Goal: Transaction & Acquisition: Register for event/course

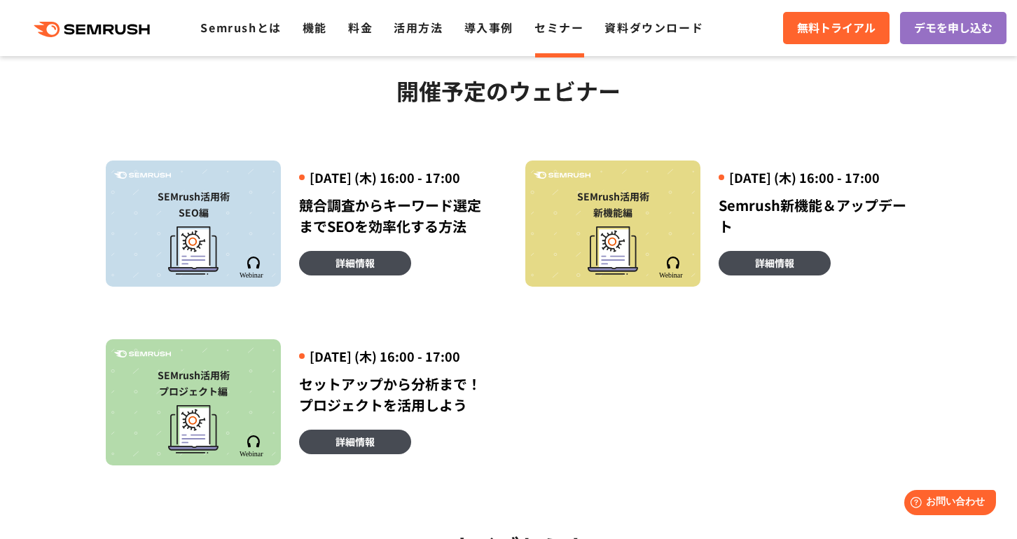
scroll to position [343, 0]
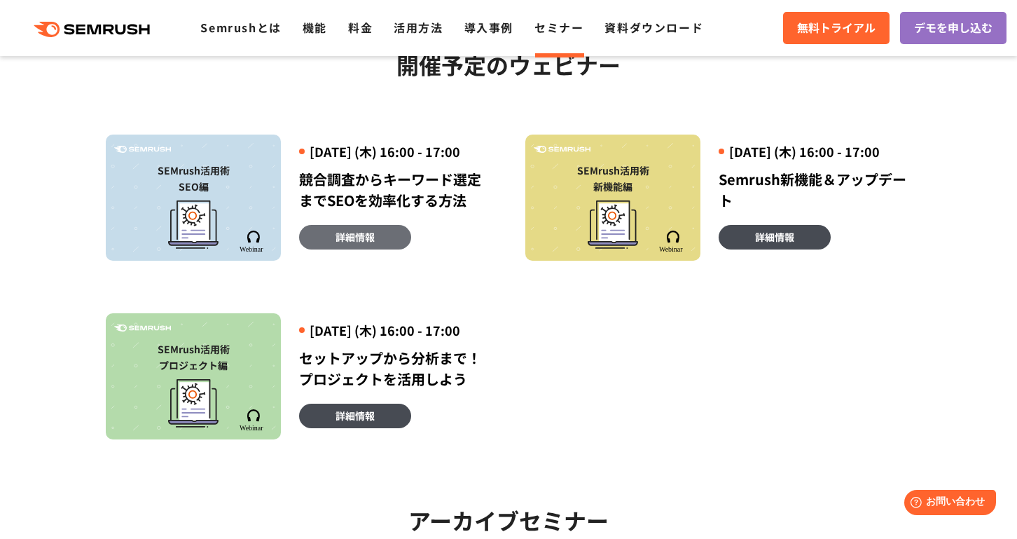
click at [383, 249] on link "詳細情報" at bounding box center [355, 237] width 112 height 25
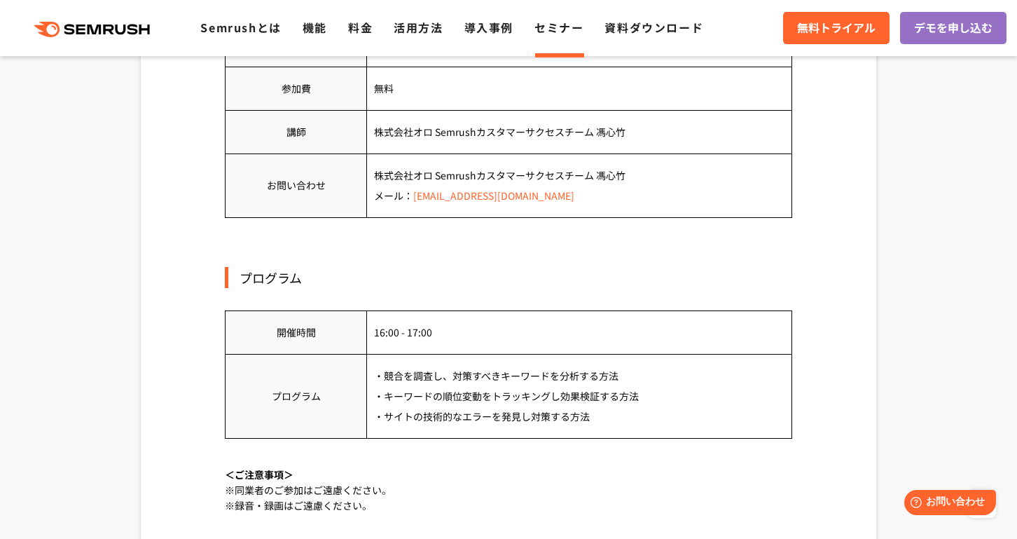
scroll to position [975, 0]
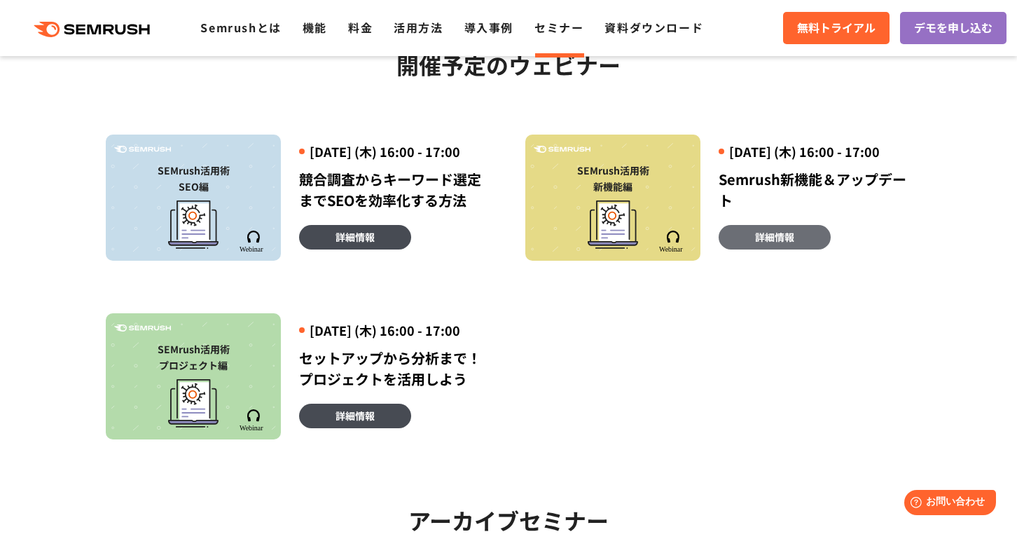
click at [755, 244] on span "詳細情報" at bounding box center [774, 236] width 39 height 15
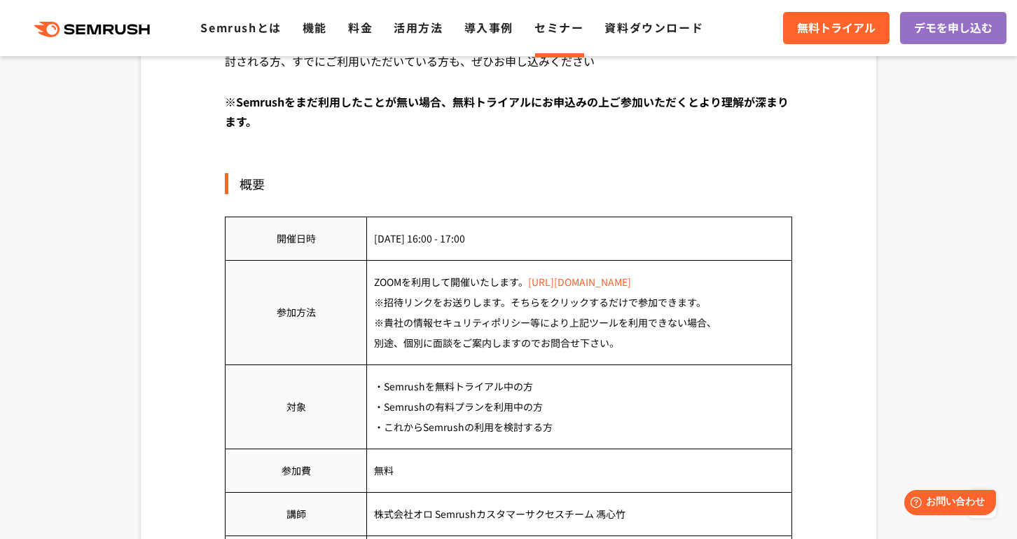
scroll to position [535, 0]
click at [519, 198] on div "概要 開催日時 2025年9月18日 (木) 16:00 - 17:00 参加方法 ZOOMを利用して開催いたします。 https://zoom.us/jp-…" at bounding box center [508, 401] width 567 height 455
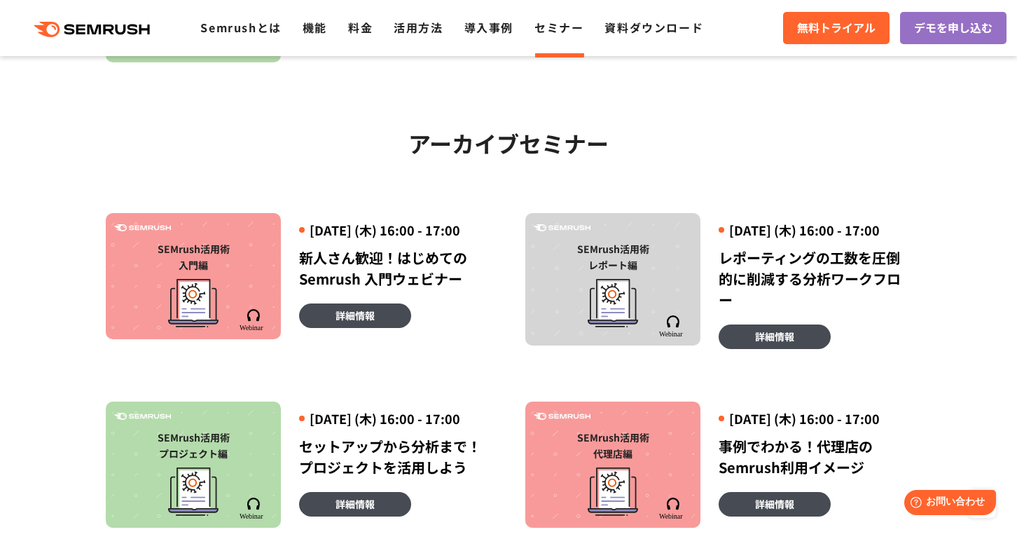
scroll to position [519, 0]
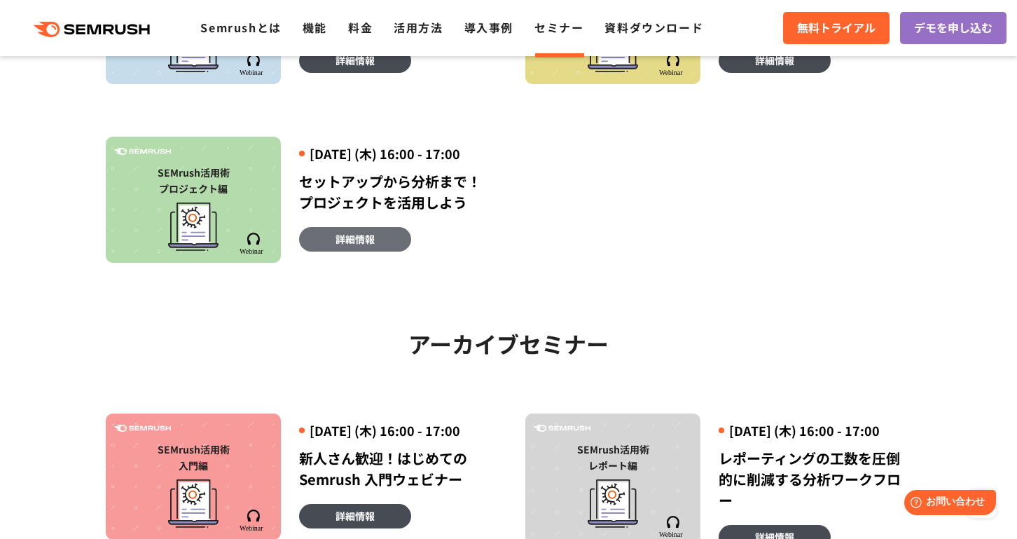
click at [352, 247] on span "詳細情報" at bounding box center [355, 238] width 39 height 15
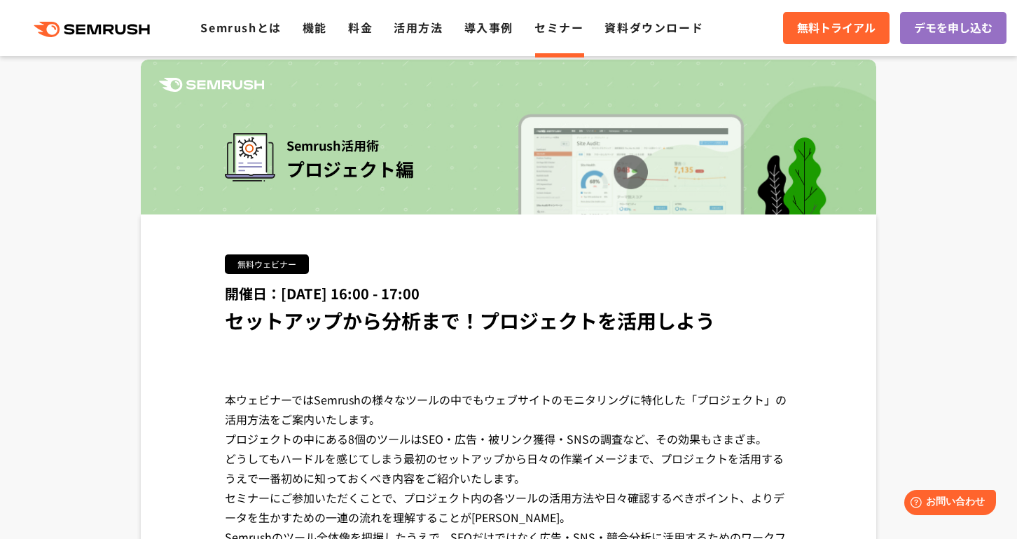
scroll to position [48, 0]
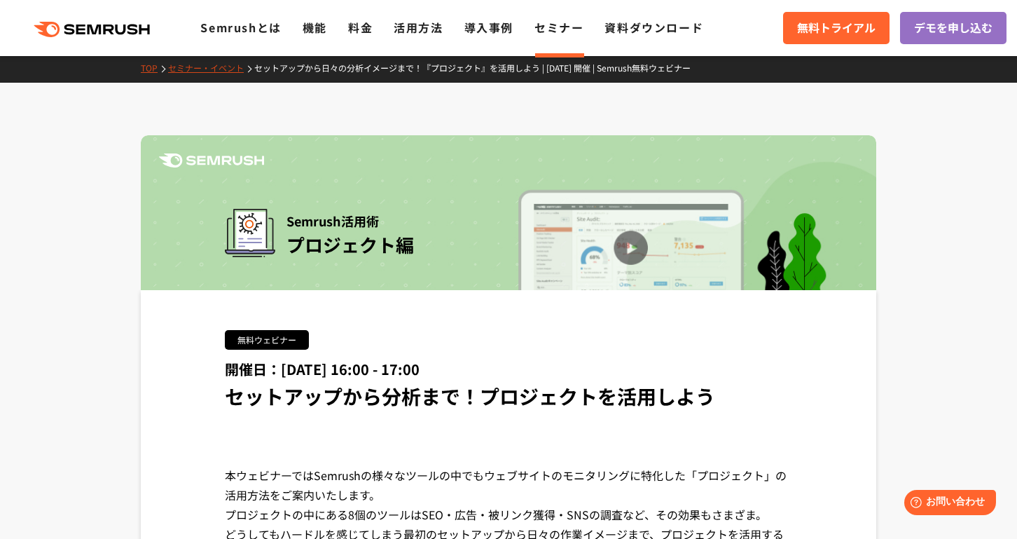
scroll to position [0, 0]
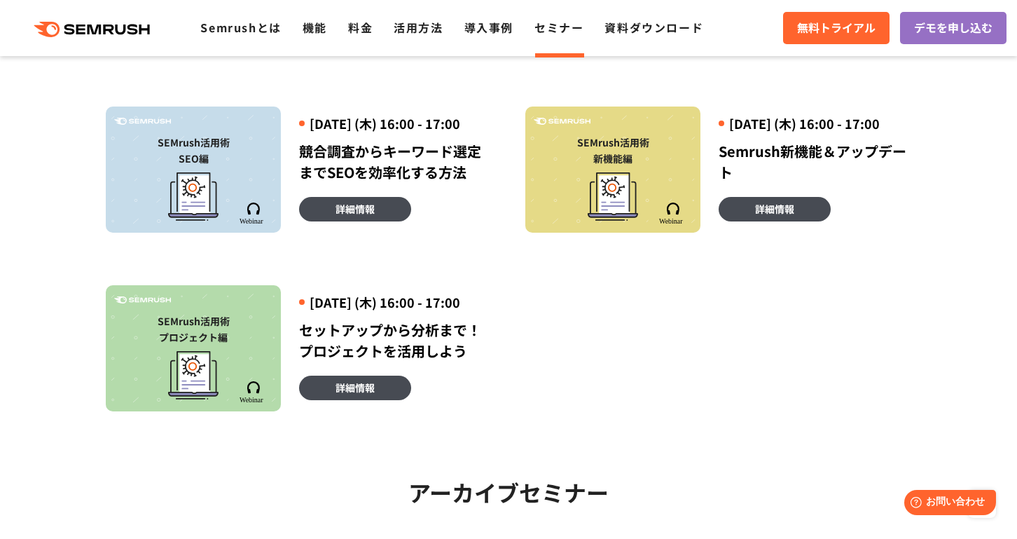
scroll to position [368, 0]
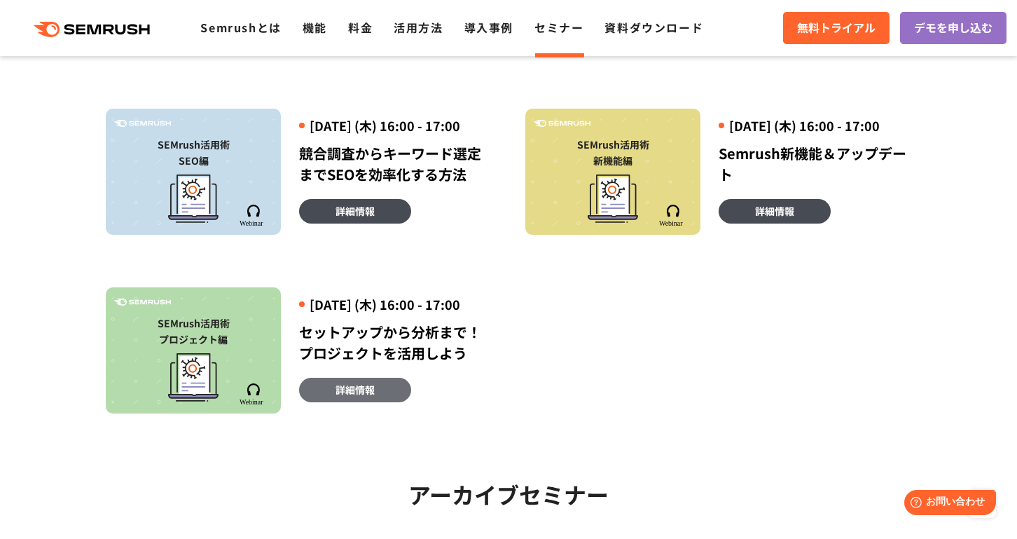
click at [362, 397] on span "詳細情報" at bounding box center [355, 389] width 39 height 15
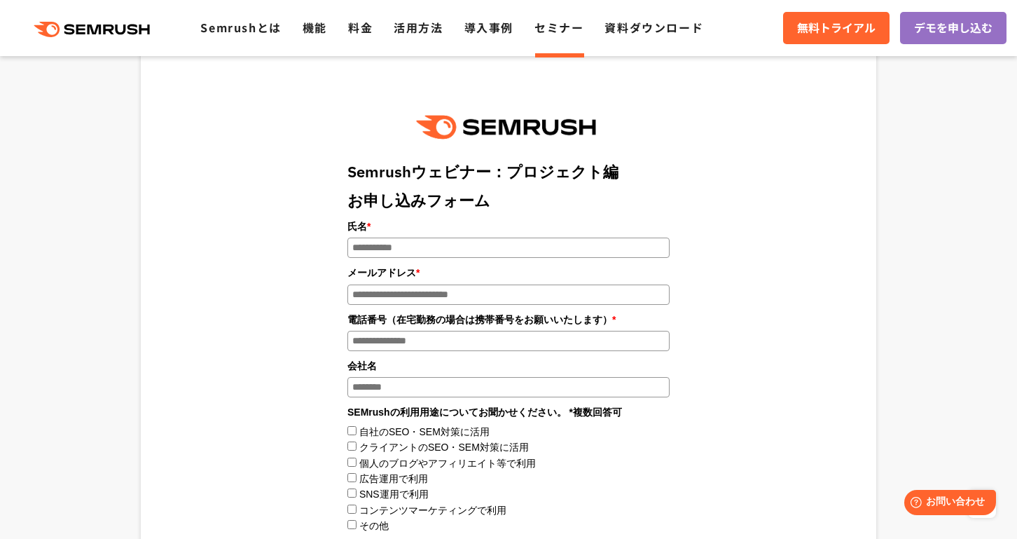
scroll to position [1489, 0]
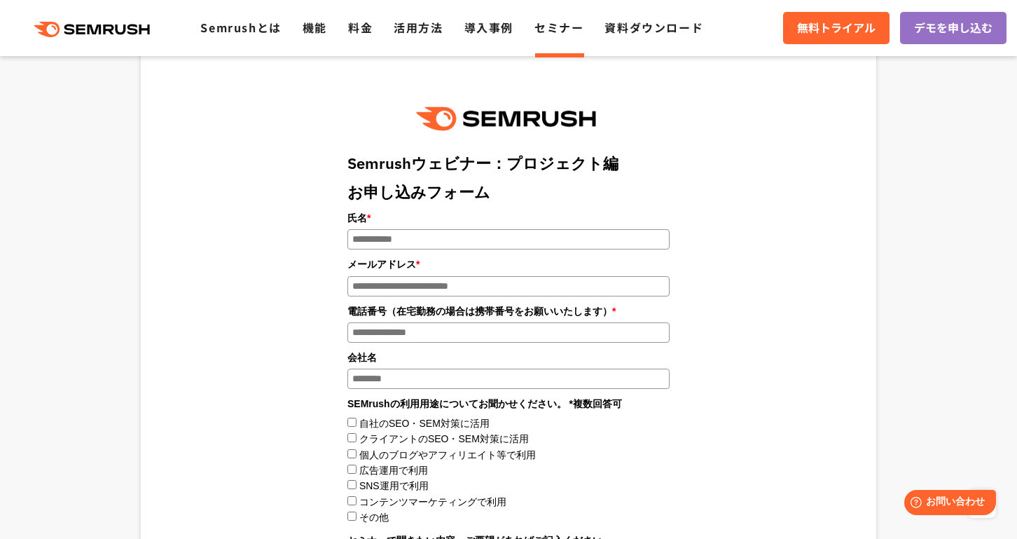
click at [380, 247] on input "氏名 *" at bounding box center [508, 239] width 322 height 20
type input "*"
type input "*****"
click at [383, 286] on input "メールアドレス *" at bounding box center [508, 286] width 322 height 20
type input "**********"
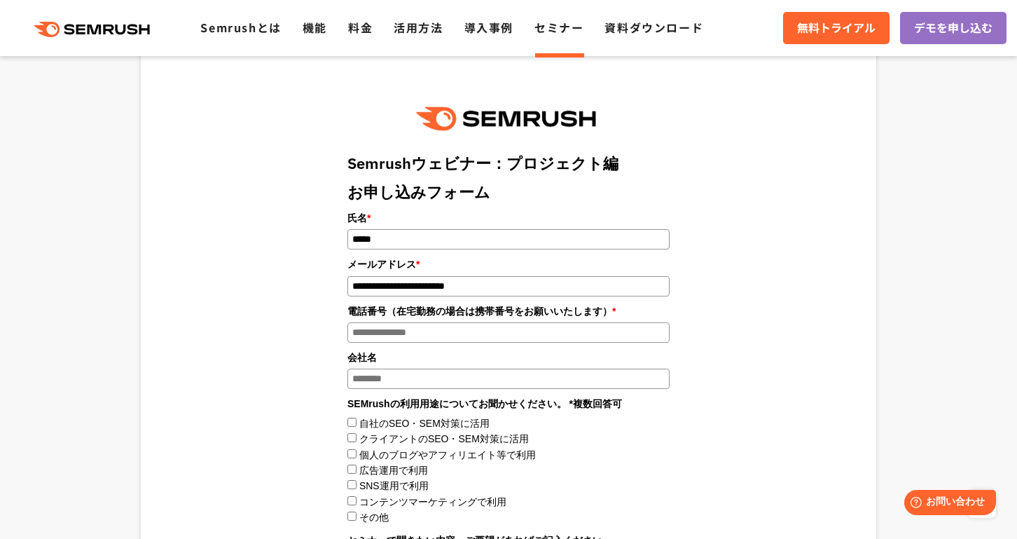
click at [406, 339] on input "電話番号（在宅勤務の場合は携帯番号をお願いいたします） *" at bounding box center [508, 332] width 322 height 20
type input "*"
type input "**********"
click at [437, 389] on input "会社名" at bounding box center [508, 378] width 322 height 20
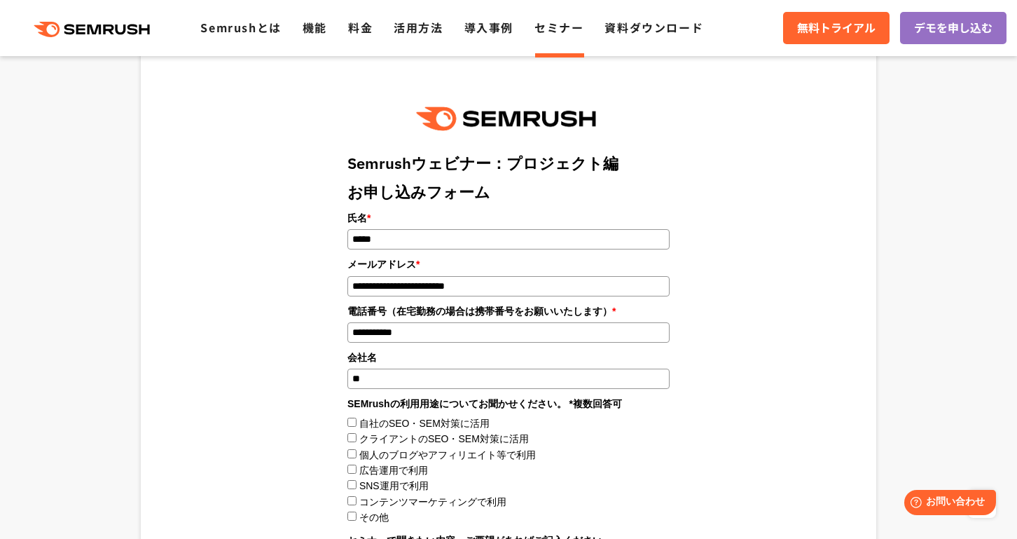
type input "*"
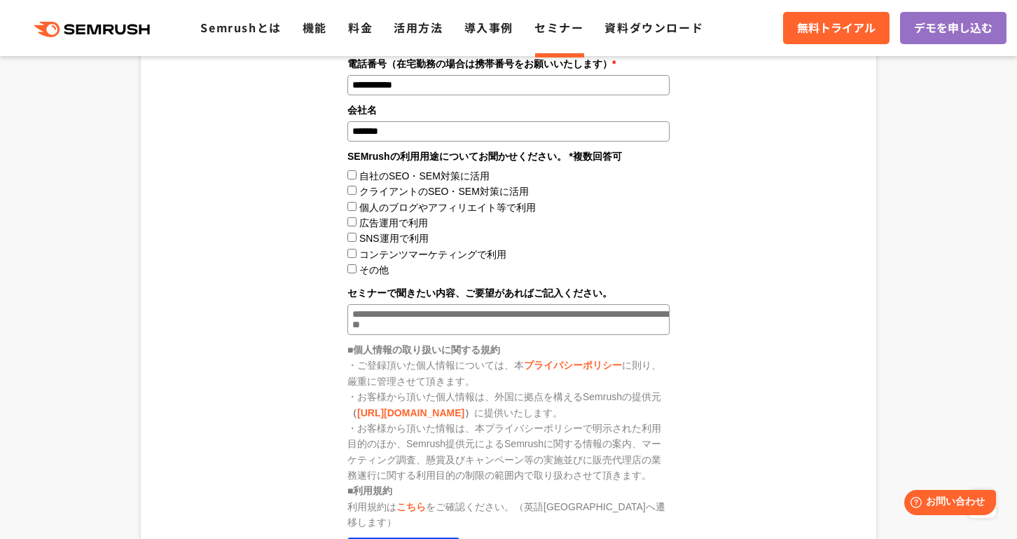
scroll to position [1735, 0]
type input "*******"
click at [293, 306] on div "**********" at bounding box center [508, 230] width 567 height 799
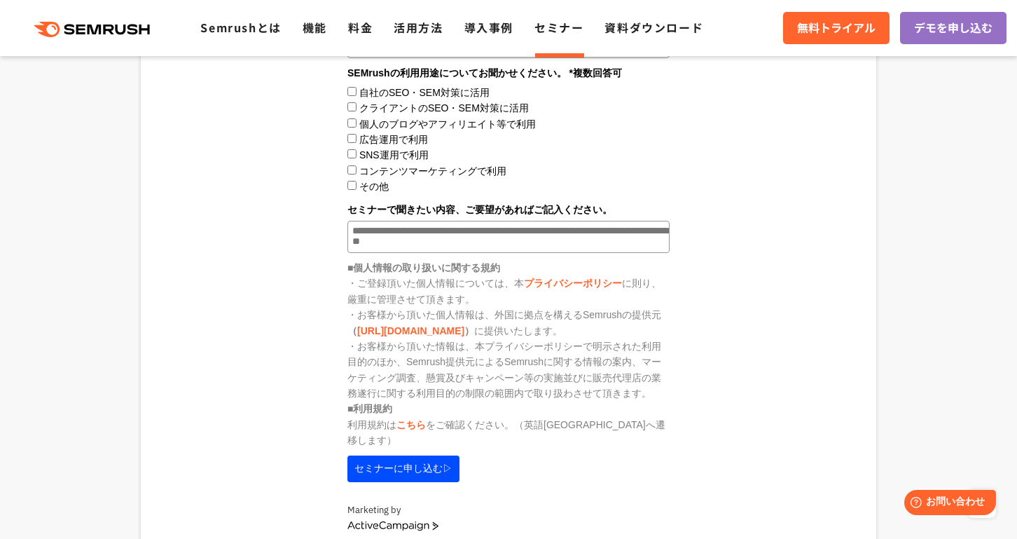
scroll to position [1856, 0]
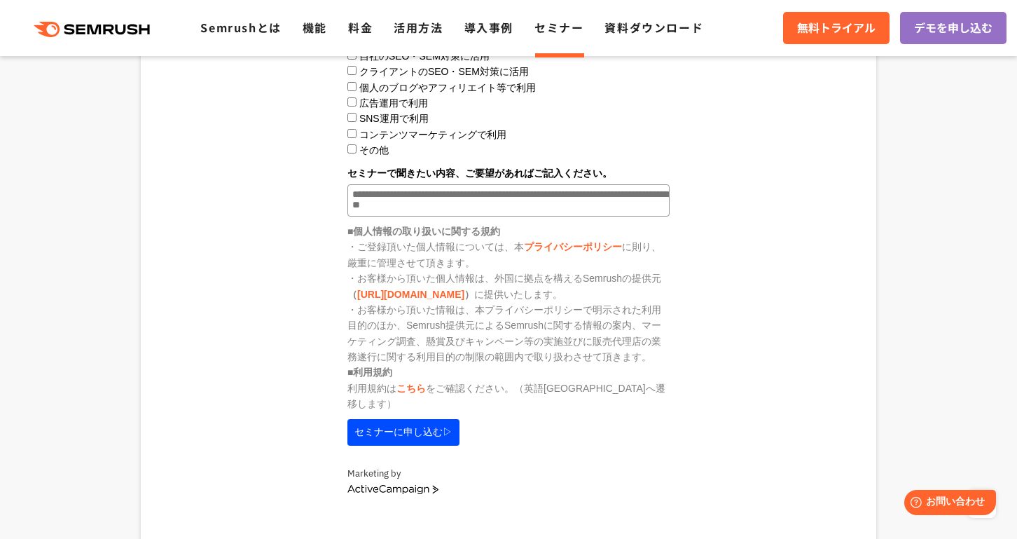
click at [417, 422] on button "セミナーに申し込む▷" at bounding box center [403, 432] width 112 height 27
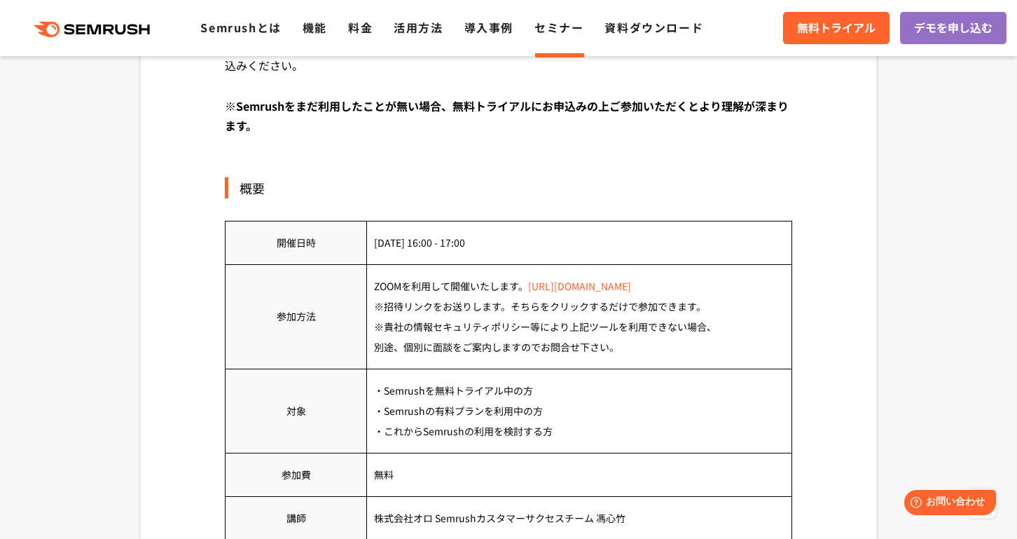
scroll to position [357, 0]
